Goal: Check status

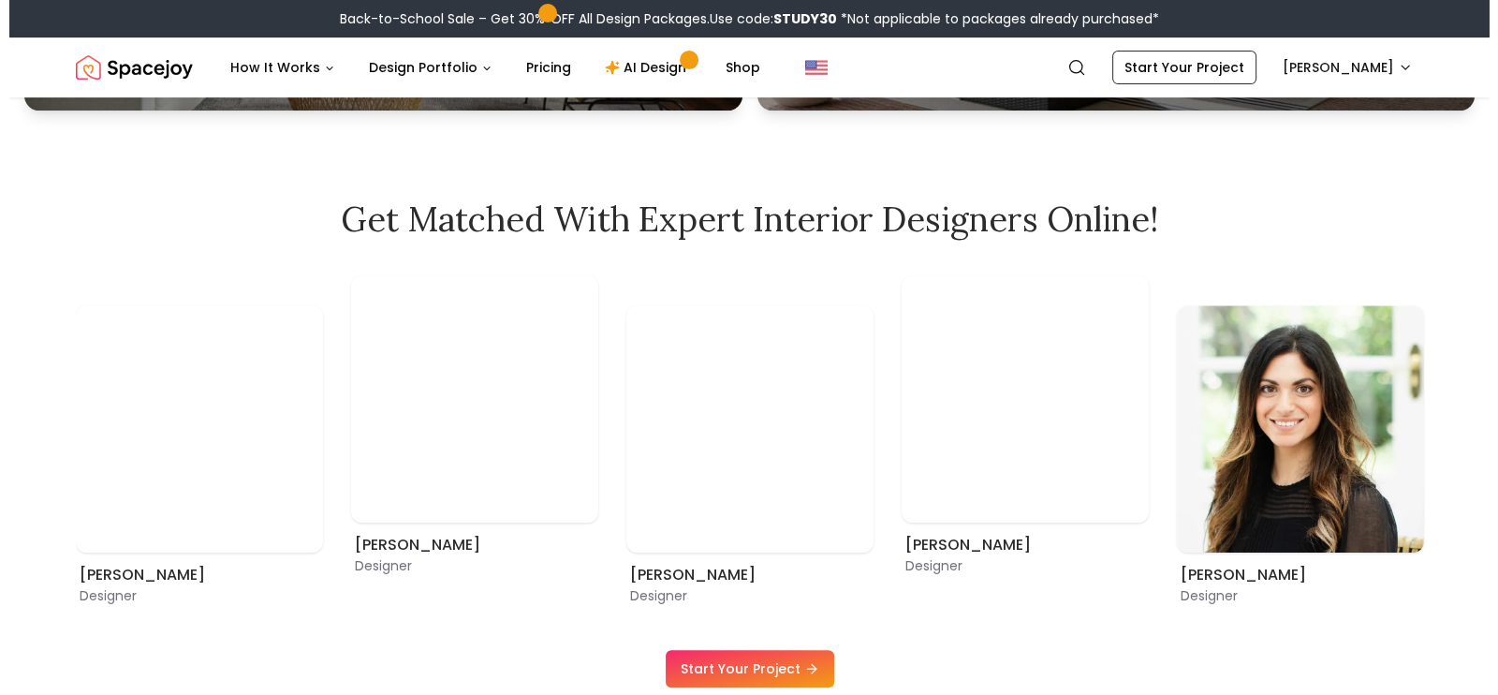
scroll to position [1052, 0]
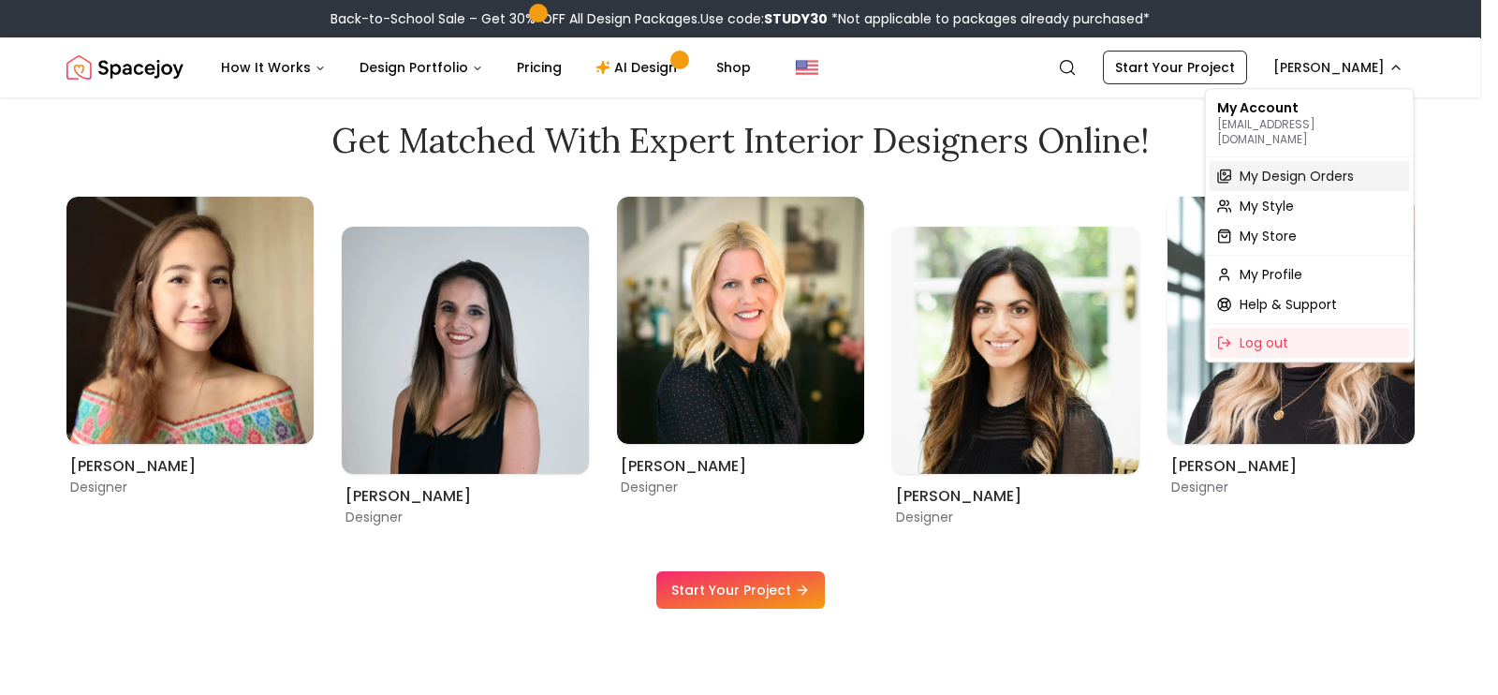
click at [1269, 167] on span "My Design Orders" at bounding box center [1296, 176] width 114 height 19
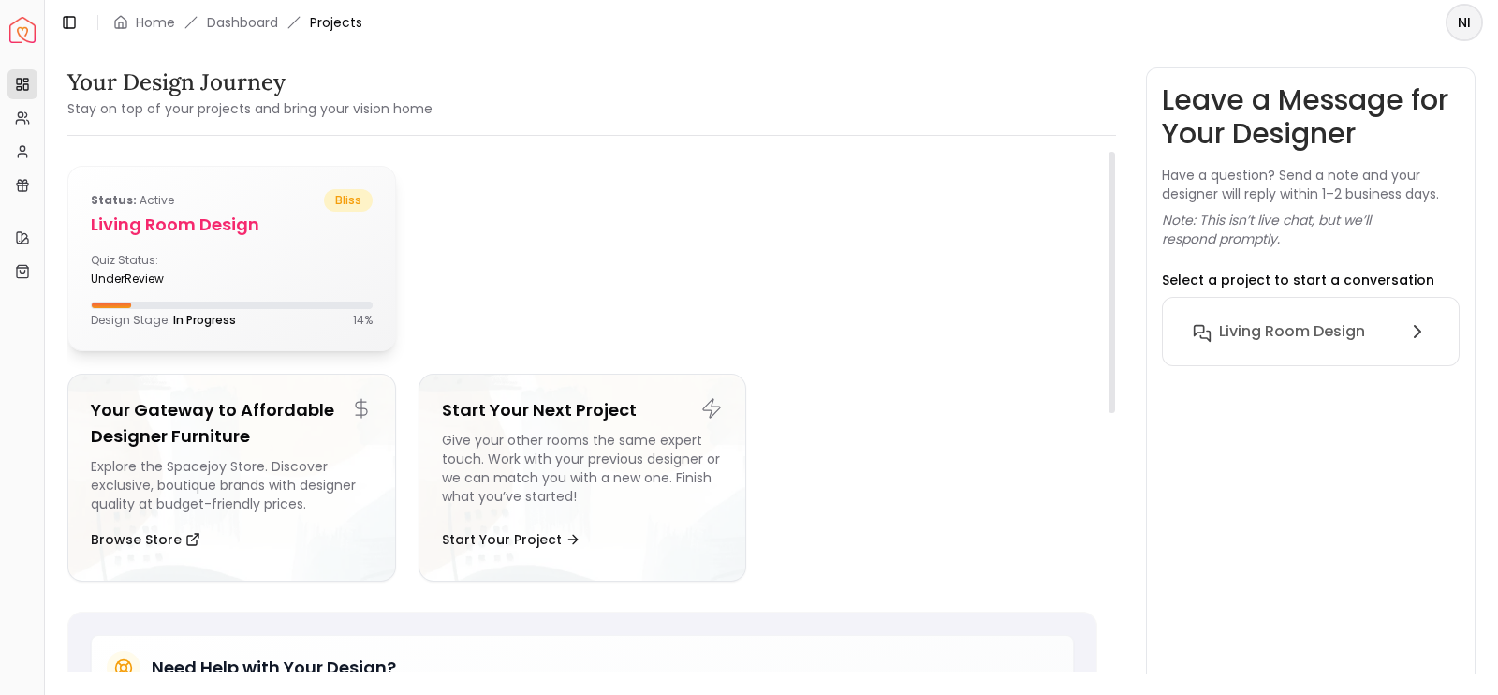
click at [333, 269] on div "Quiz Status: underReview" at bounding box center [232, 270] width 282 height 34
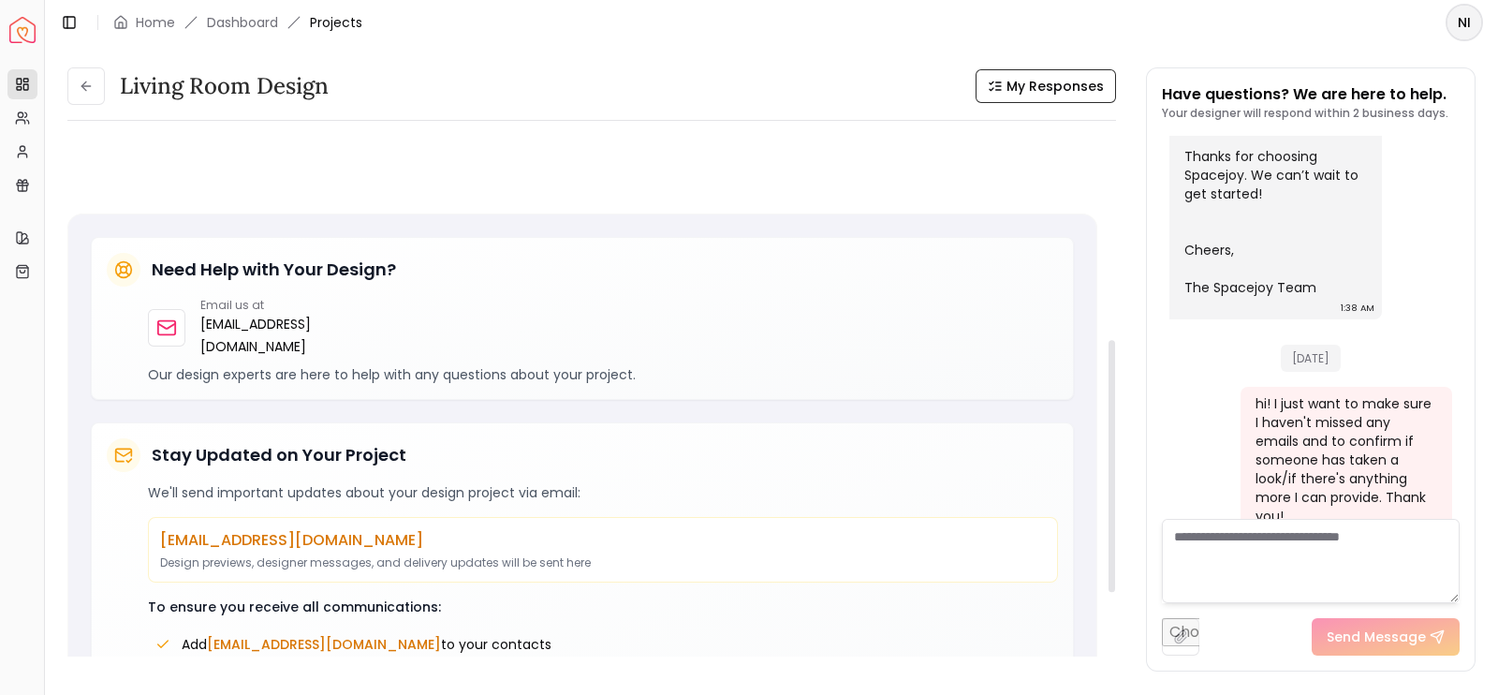
scroll to position [582, 0]
